Goal: Transaction & Acquisition: Purchase product/service

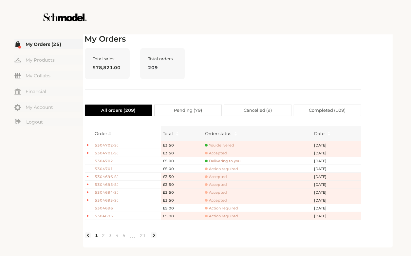
click at [307, 77] on div "Total sales: $78,821.00 Total orders: 209" at bounding box center [223, 69] width 277 height 42
click at [377, 41] on div "My Orders Total sales: $78,821.00 Total orders: 209 All orders ( 209 ) Pending …" at bounding box center [238, 139] width 306 height 211
drag, startPoint x: 377, startPoint y: 41, endPoint x: 374, endPoint y: 46, distance: 6.0
click at [376, 49] on div "My Orders Total sales: $78,821.00 Total orders: 209 All orders ( 209 ) Pending …" at bounding box center [238, 139] width 306 height 211
drag, startPoint x: 354, startPoint y: 26, endPoint x: 377, endPoint y: 36, distance: 25.2
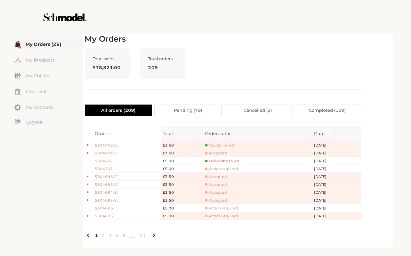
click at [377, 36] on div "**********" at bounding box center [205, 128] width 411 height 256
click at [375, 32] on div at bounding box center [206, 17] width 370 height 34
click at [340, 53] on div "Total sales: $78,821.00 Total orders: 209" at bounding box center [223, 69] width 277 height 42
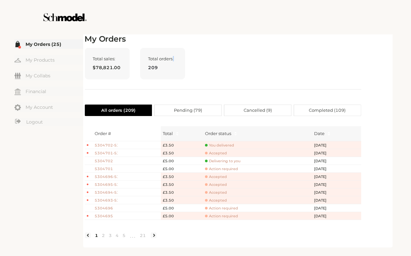
click at [340, 53] on div "Total sales: $78,821.00 Total orders: 209" at bounding box center [223, 69] width 277 height 42
click at [301, 78] on div "Total sales: $78,821.00 Total orders: 209" at bounding box center [223, 69] width 277 height 42
drag, startPoint x: 286, startPoint y: 64, endPoint x: 284, endPoint y: 60, distance: 4.7
click at [284, 60] on div "Total sales: $78,821.00 Total orders: 209" at bounding box center [223, 69] width 277 height 42
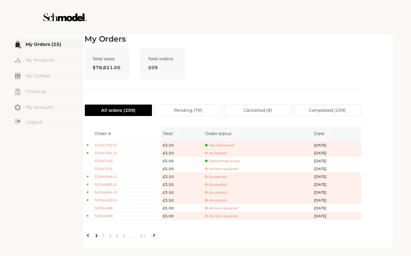
click at [254, 47] on div "My Orders Total sales: $78,821.00 Total orders: 209 All orders ( 209 ) Pending …" at bounding box center [223, 139] width 277 height 211
click at [239, 44] on div "My Orders Total sales: $78,821.00 Total orders: 209 All orders ( 209 ) Pending …" at bounding box center [223, 139] width 277 height 211
click at [322, 74] on div "Total sales: $78,821.00 Total orders: 209" at bounding box center [223, 69] width 277 height 42
click at [397, 94] on div "My Orders Total sales: $78,821.00 Total orders: 209 All orders ( 209 ) Pending …" at bounding box center [240, 140] width 314 height 215
click at [218, 146] on span "You delivered" at bounding box center [219, 145] width 29 height 5
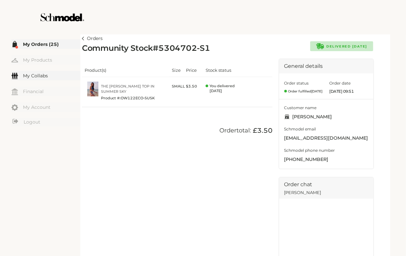
click at [35, 75] on link "My Collabs" at bounding box center [45, 76] width 69 height 10
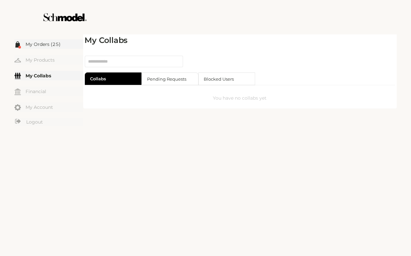
click at [49, 45] on link "My Orders (25)" at bounding box center [48, 44] width 69 height 10
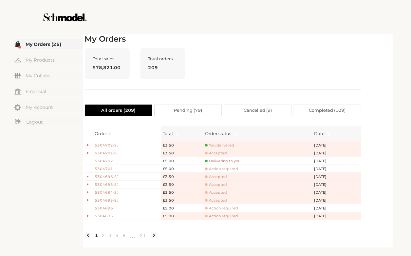
click at [266, 67] on div "Total sales: $78,821.00 Total orders: 209" at bounding box center [223, 69] width 277 height 42
click at [226, 148] on td "You delivered" at bounding box center [257, 145] width 109 height 8
click at [227, 145] on span "You delivered" at bounding box center [219, 145] width 29 height 5
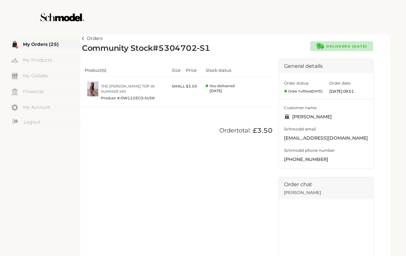
click at [343, 34] on div at bounding box center [203, 17] width 370 height 34
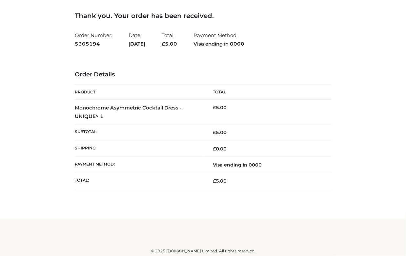
scroll to position [39, 0]
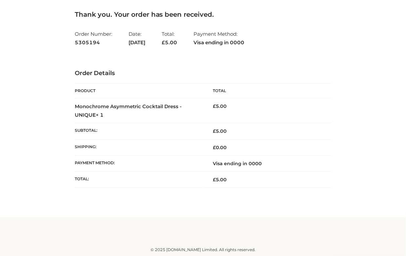
click at [311, 33] on ul "Order Number: 5305194 Date: October 1, 2025 Total: £ 5.00 Payment Method: Visa …" at bounding box center [203, 38] width 256 height 20
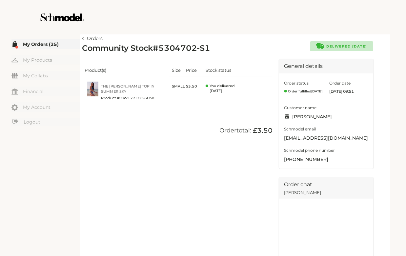
click at [85, 39] on link "Orders" at bounding box center [92, 39] width 21 height 8
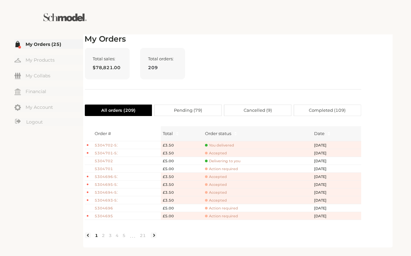
click at [70, 30] on img at bounding box center [65, 17] width 98 height 34
click at [144, 64] on div "Total orders: 209" at bounding box center [162, 63] width 45 height 31
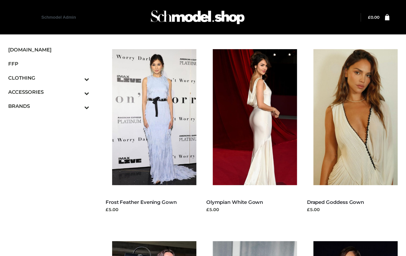
click at [154, 43] on div at bounding box center [151, 117] width 91 height 149
click at [234, 55] on img at bounding box center [258, 117] width 91 height 136
click at [171, 98] on img at bounding box center [157, 117] width 91 height 136
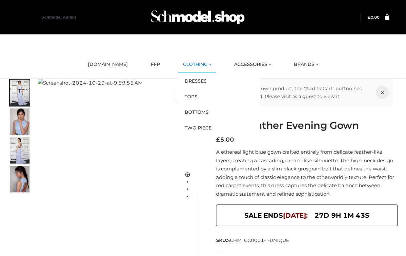
click at [198, 67] on link "CLOTHING" at bounding box center [197, 64] width 38 height 14
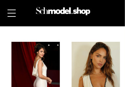
click at [59, 86] on img at bounding box center [38, 83] width 55 height 83
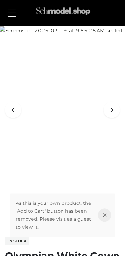
click at [19, 16] on div at bounding box center [62, 14] width 115 height 16
click at [11, 11] on button at bounding box center [11, 13] width 15 height 16
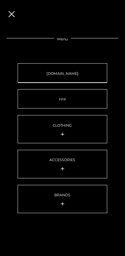
click at [56, 69] on link "[DOMAIN_NAME]" at bounding box center [63, 72] width 90 height 19
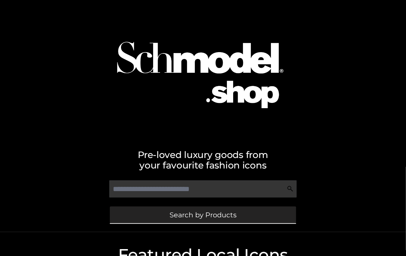
click at [125, 220] on link "Search by Products" at bounding box center [203, 214] width 186 height 17
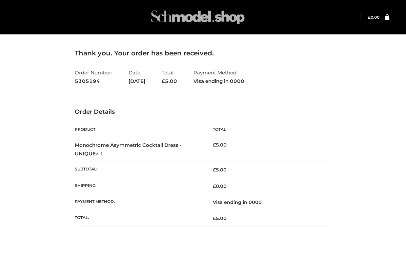
click at [198, 18] on img at bounding box center [197, 17] width 98 height 26
click at [197, 18] on img at bounding box center [197, 17] width 98 height 26
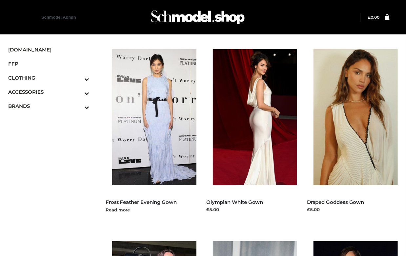
click at [170, 110] on img at bounding box center [157, 117] width 91 height 136
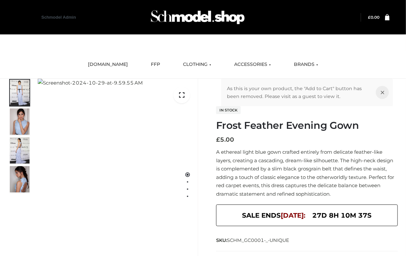
click at [309, 154] on p "A ethereal light blue gown crafted entirely from delicate feather-like layers, …" at bounding box center [307, 173] width 182 height 50
click at [383, 91] on icon at bounding box center [382, 92] width 13 height 13
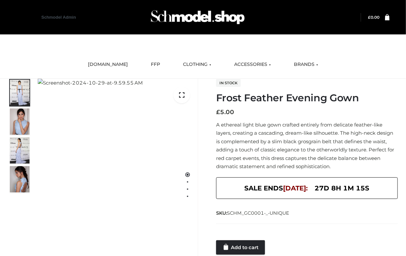
scroll to position [84, 0]
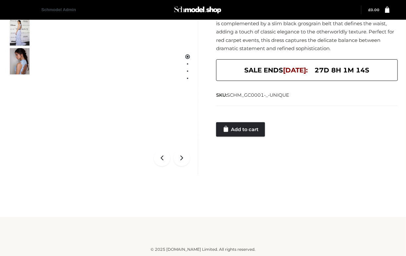
click at [241, 122] on div at bounding box center [307, 115] width 182 height 13
click at [241, 126] on link "Add to cart" at bounding box center [240, 129] width 49 height 14
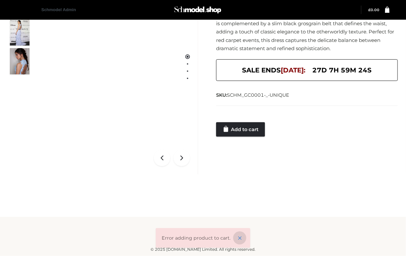
click at [234, 238] on icon at bounding box center [239, 237] width 13 height 13
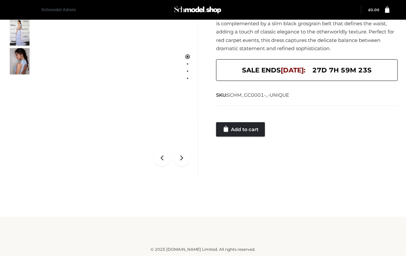
scroll to position [0, 0]
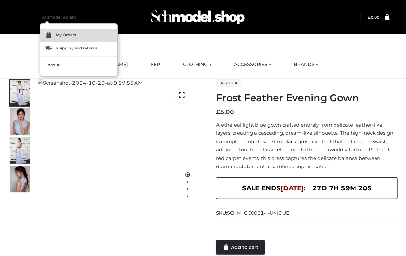
click at [59, 36] on span "My Orders" at bounding box center [66, 35] width 20 height 4
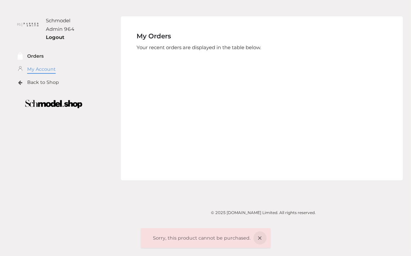
click at [32, 70] on link "My Account" at bounding box center [41, 70] width 29 height 8
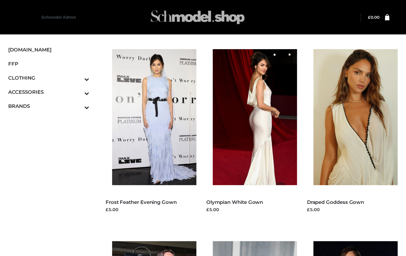
click at [312, 16] on div at bounding box center [202, 17] width 233 height 26
click at [360, 5] on div "Schmodel Admin 964 My Orders Logout" at bounding box center [202, 17] width 389 height 34
click at [164, 102] on img at bounding box center [157, 117] width 91 height 136
